Goal: Transaction & Acquisition: Purchase product/service

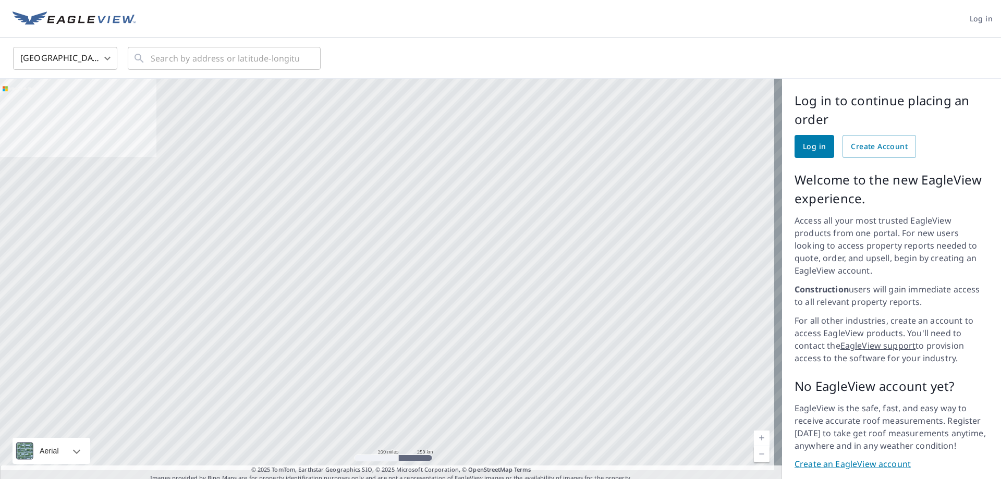
click at [809, 145] on span "Log in" at bounding box center [814, 146] width 23 height 13
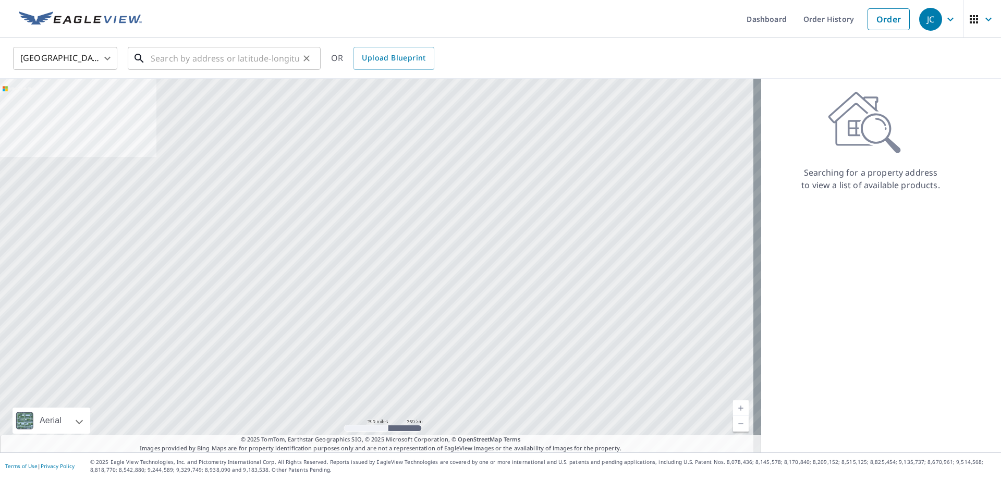
click at [230, 59] on input "text" at bounding box center [225, 58] width 149 height 29
paste input "4717 Shady Side"
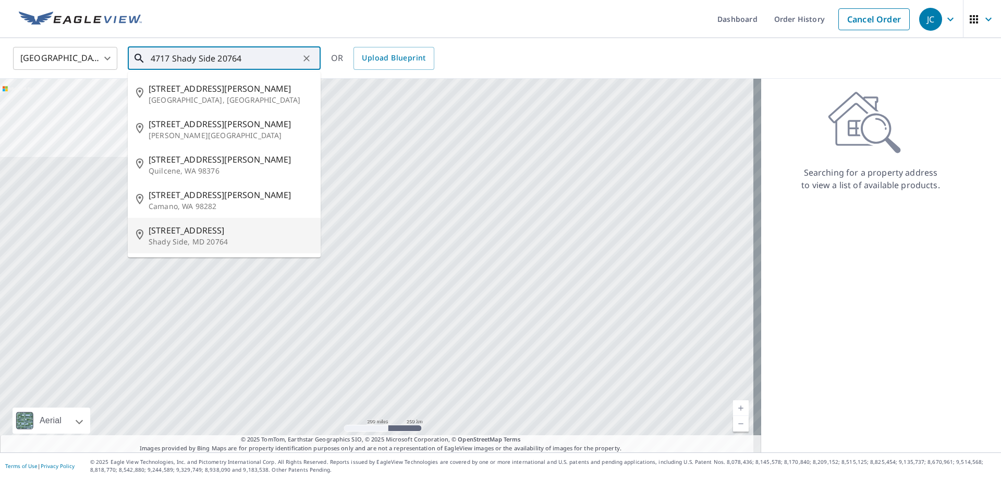
click at [191, 233] on span "[STREET_ADDRESS]" at bounding box center [231, 230] width 164 height 13
type input "[STREET_ADDRESS]"
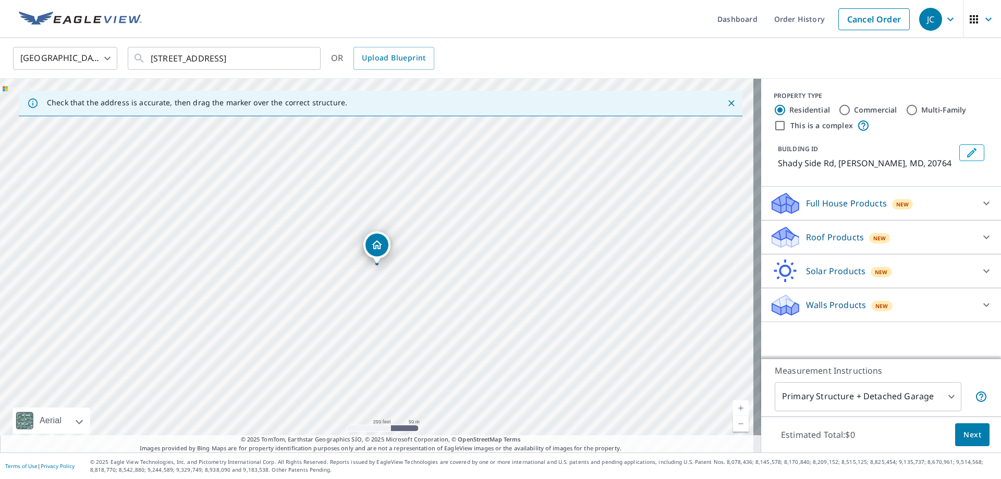
click at [785, 238] on icon at bounding box center [785, 233] width 27 height 13
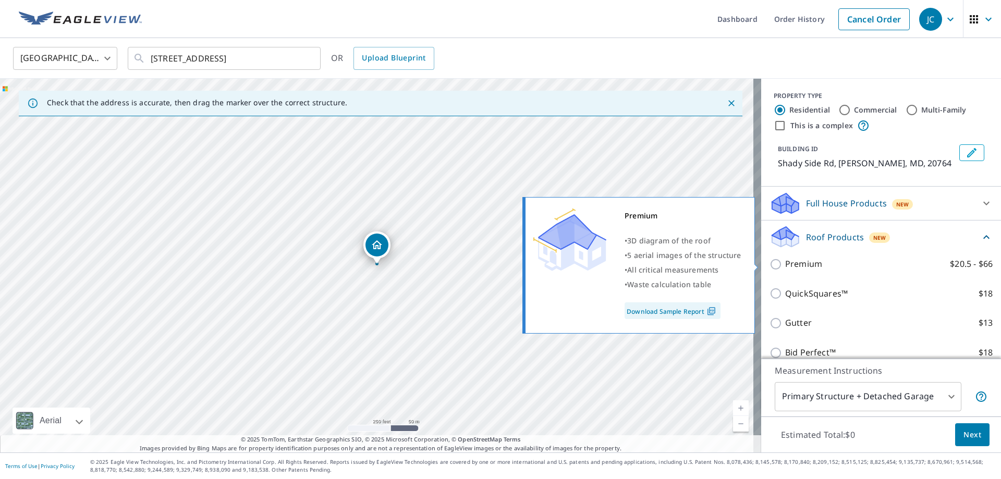
click at [770, 262] on input "Premium $20.5 - $66" at bounding box center [777, 264] width 16 height 13
checkbox input "true"
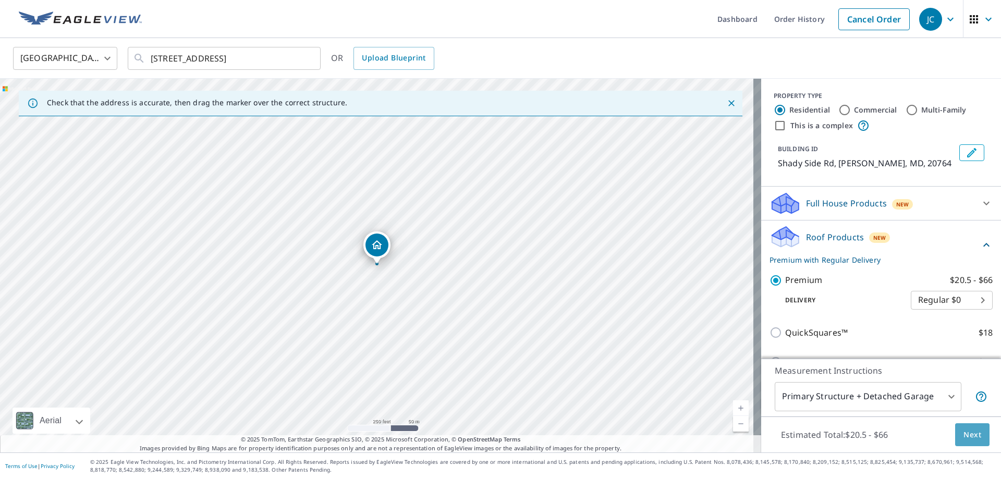
click at [959, 427] on button "Next" at bounding box center [972, 434] width 34 height 23
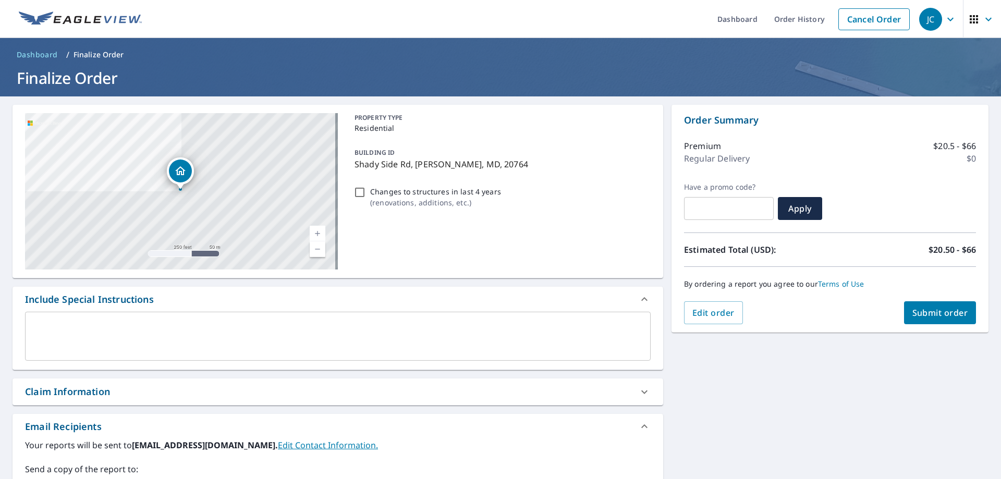
click at [638, 390] on icon at bounding box center [644, 392] width 13 height 13
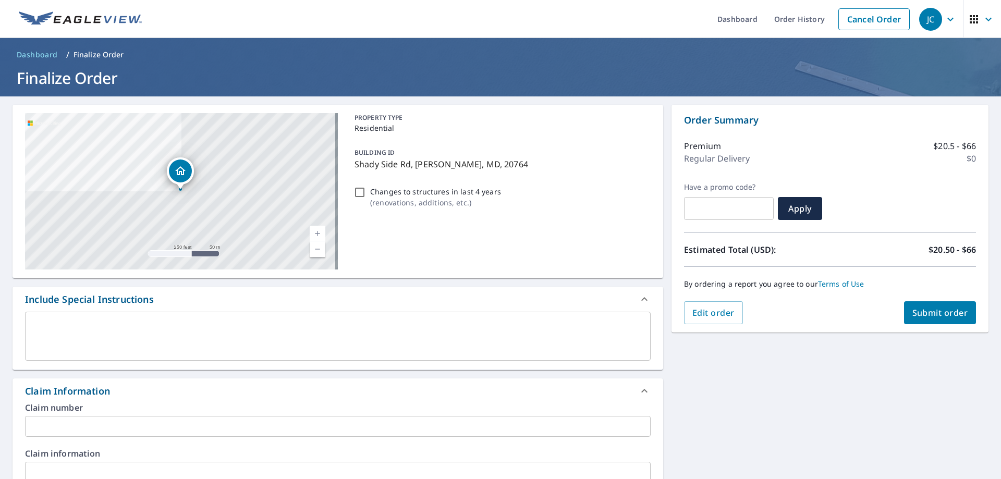
click at [100, 422] on input "text" at bounding box center [338, 426] width 626 height 21
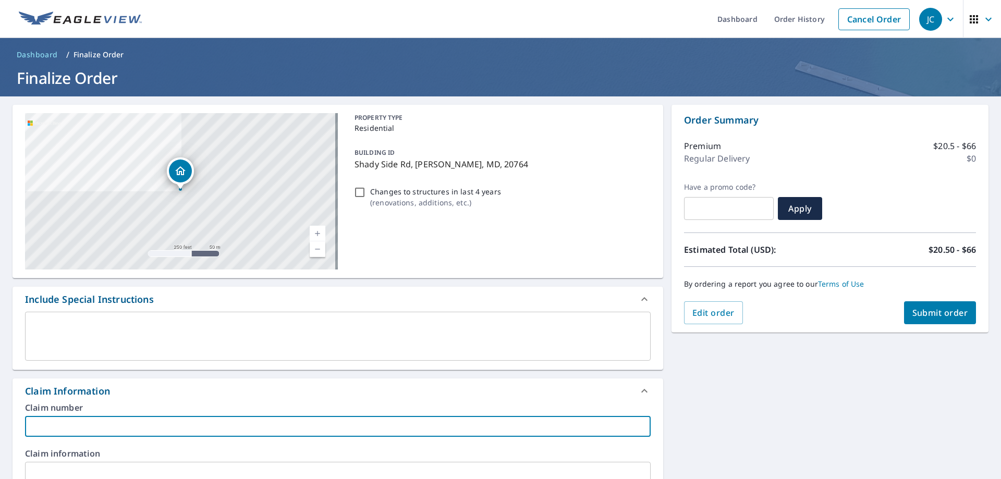
type input "Peak"
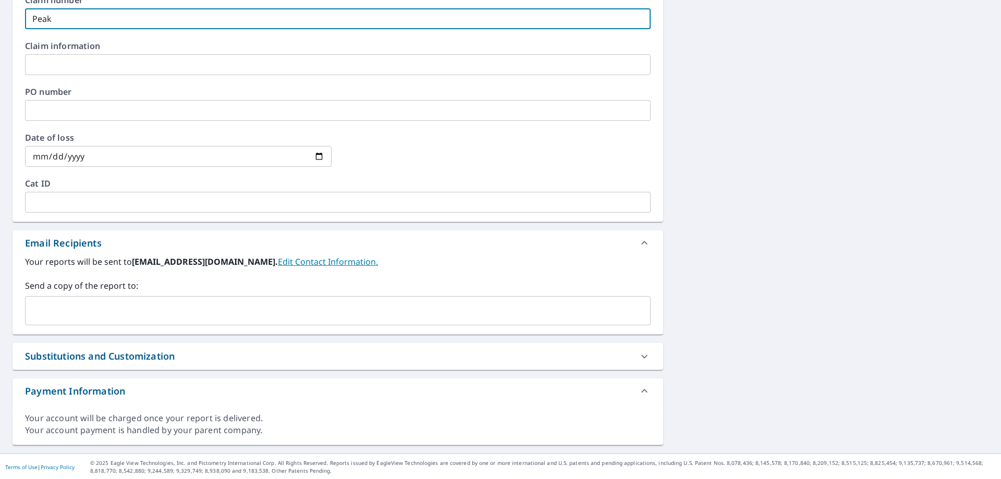
scroll to position [409, 0]
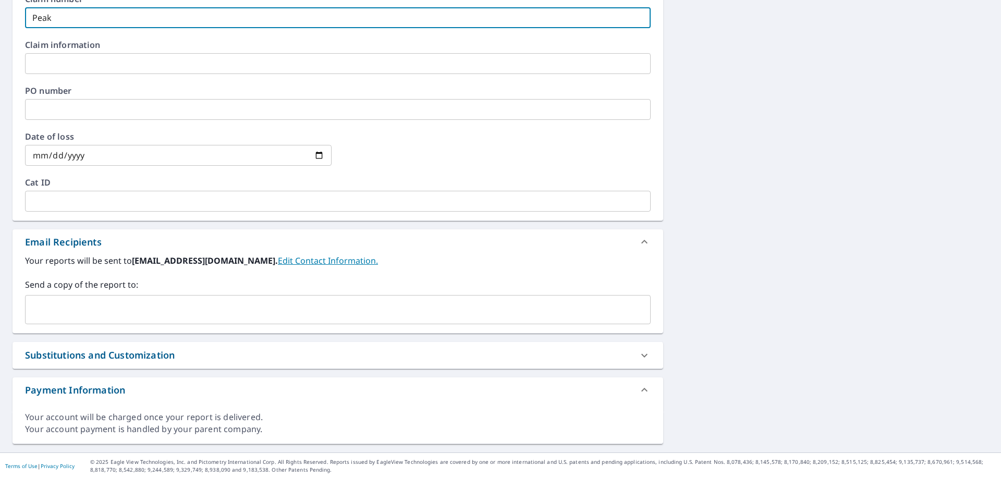
click at [83, 317] on input "text" at bounding box center [330, 310] width 601 height 20
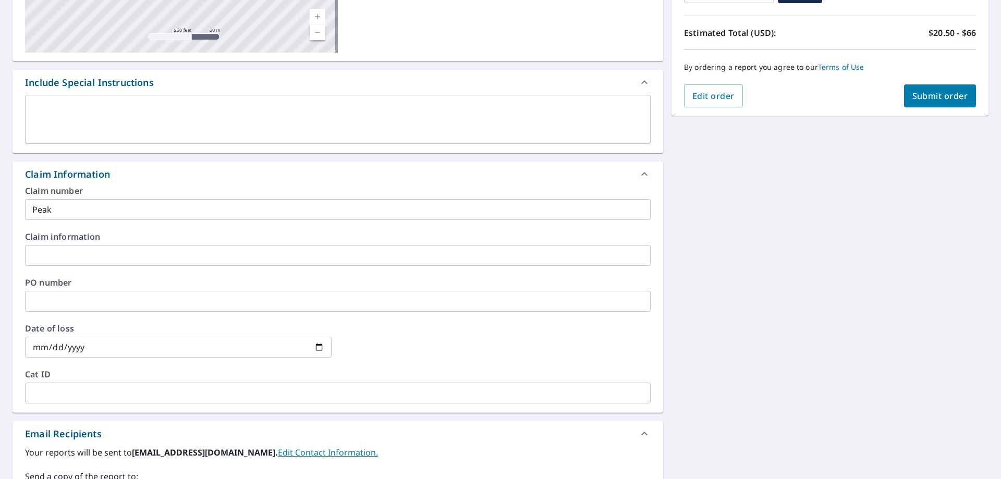
scroll to position [200, 0]
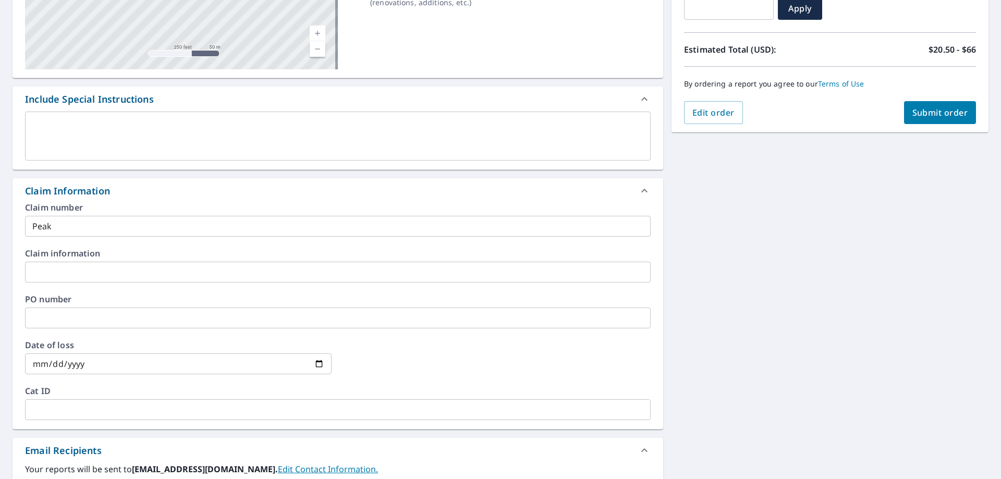
type input "[PERSON_NAME][EMAIL_ADDRESS][PERSON_NAME][DOMAIN_NAME]"
click at [912, 110] on span "Submit order" at bounding box center [940, 112] width 56 height 11
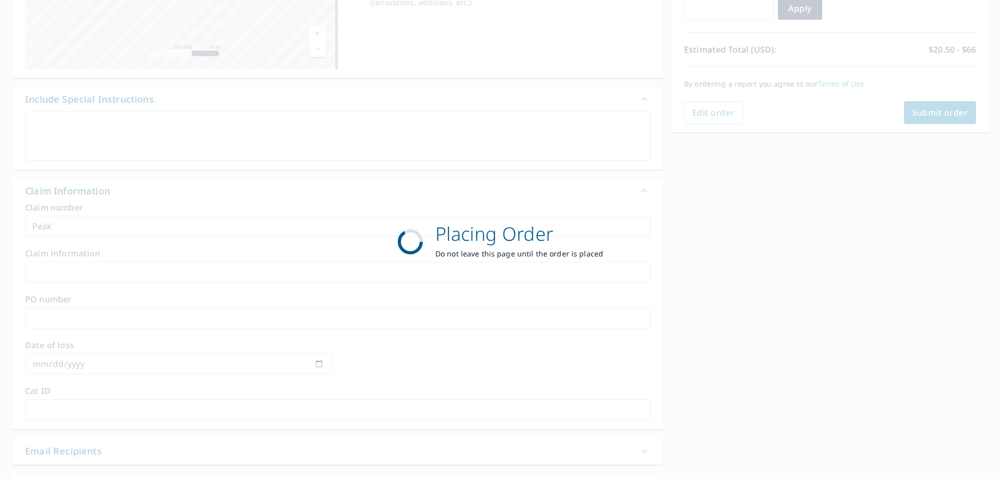
scroll to position [0, 0]
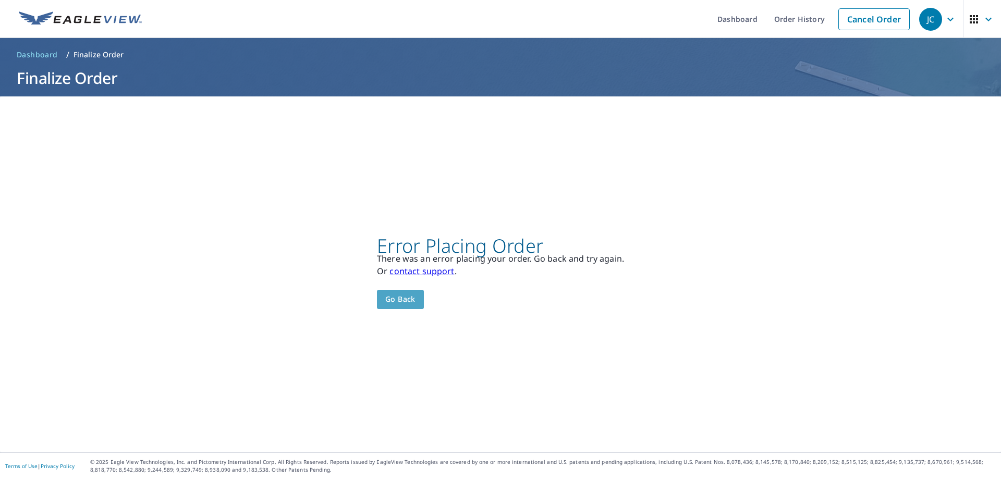
click at [388, 298] on span "Go back" at bounding box center [400, 299] width 30 height 13
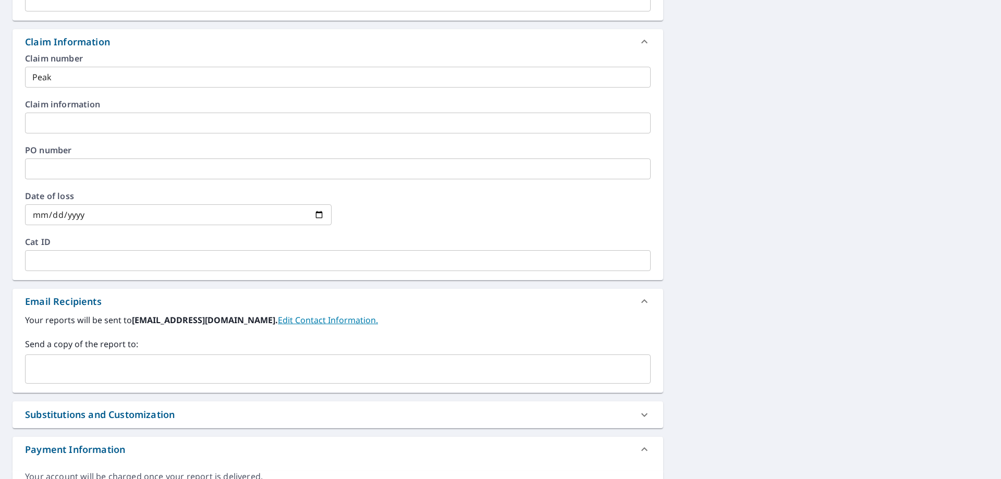
scroll to position [365, 0]
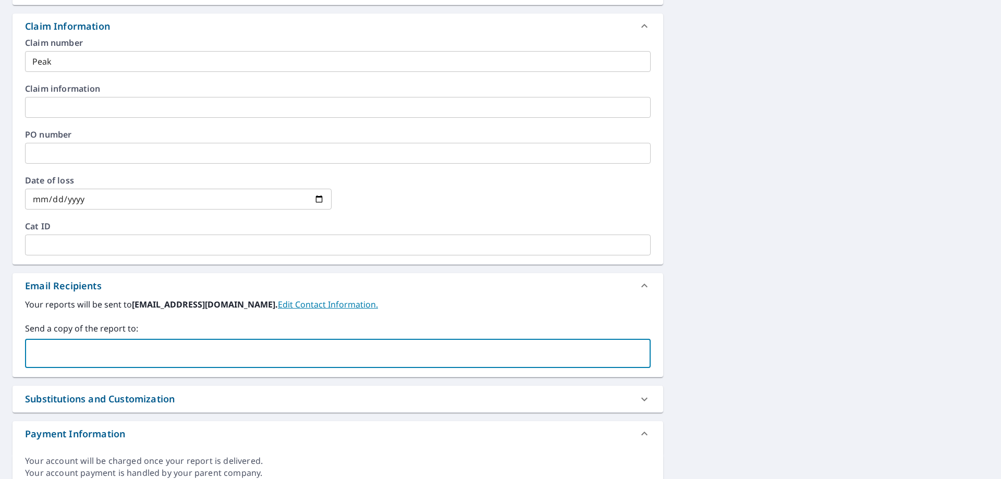
click at [85, 356] on input "text" at bounding box center [330, 354] width 601 height 20
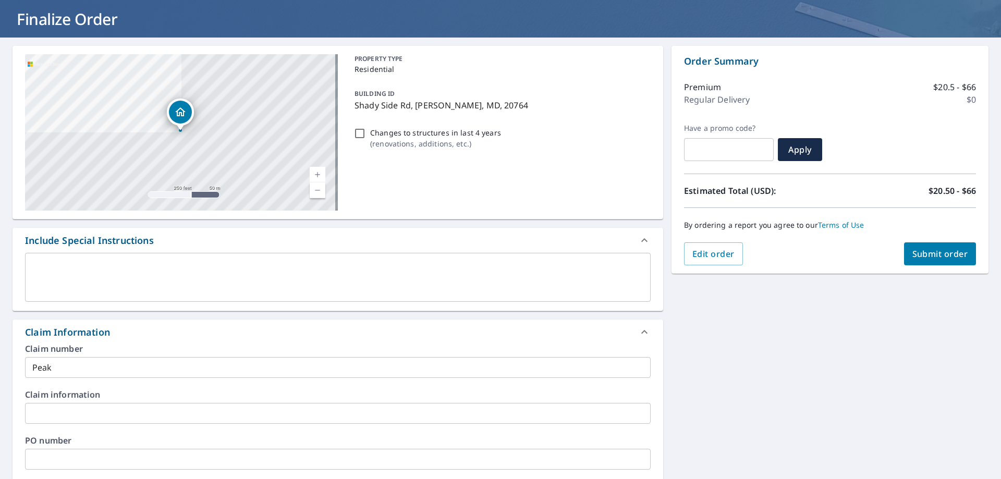
scroll to position [0, 0]
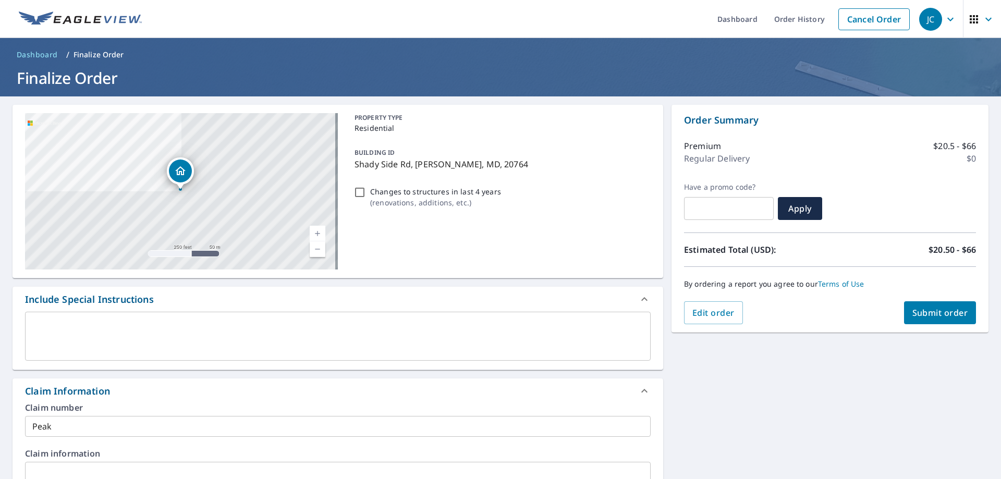
type input "[PERSON_NAME][EMAIL_ADDRESS][PERSON_NAME][DOMAIN_NAME]"
click at [931, 310] on span "Submit order" at bounding box center [940, 312] width 56 height 11
